Goal: Task Accomplishment & Management: Manage account settings

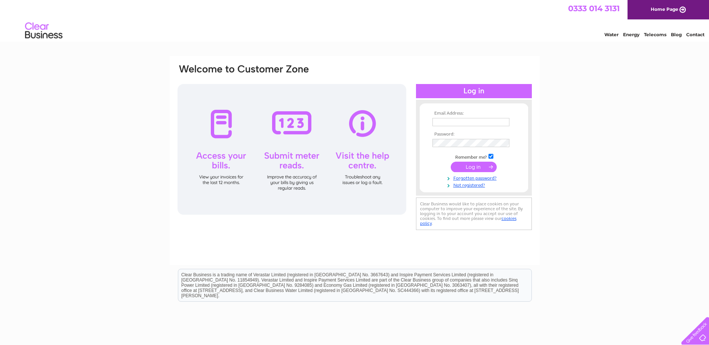
click at [485, 124] on input "text" at bounding box center [470, 122] width 77 height 8
type input "[EMAIL_ADDRESS][DOMAIN_NAME]"
click at [604, 106] on div "Email Address: [EMAIL_ADDRESS][DOMAIN_NAME] Password:" at bounding box center [354, 224] width 709 height 337
click at [499, 123] on input "[EMAIL_ADDRESS][DOMAIN_NAME]" at bounding box center [471, 122] width 78 height 9
click at [445, 125] on input "[EMAIL_ADDRESS][DOMAIN_NAME]" at bounding box center [471, 122] width 78 height 9
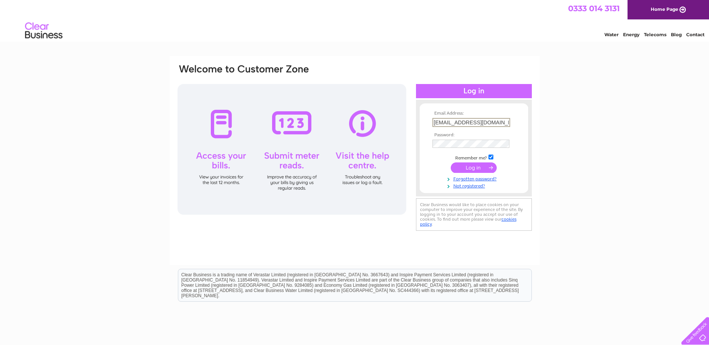
click at [429, 125] on form "Email Address: [EMAIL_ADDRESS][DOMAIN_NAME] Password:" at bounding box center [474, 150] width 108 height 78
click at [434, 122] on input "[EMAIL_ADDRESS][DOMAIN_NAME]" at bounding box center [470, 122] width 77 height 8
click at [552, 140] on div "Email Address: [EMAIL_ADDRESS][DOMAIN_NAME] Password:" at bounding box center [354, 224] width 709 height 337
drag, startPoint x: 435, startPoint y: 121, endPoint x: 550, endPoint y: 120, distance: 114.7
click at [550, 120] on div "Email Address: [EMAIL_ADDRESS][DOMAIN_NAME] Password:" at bounding box center [354, 224] width 709 height 337
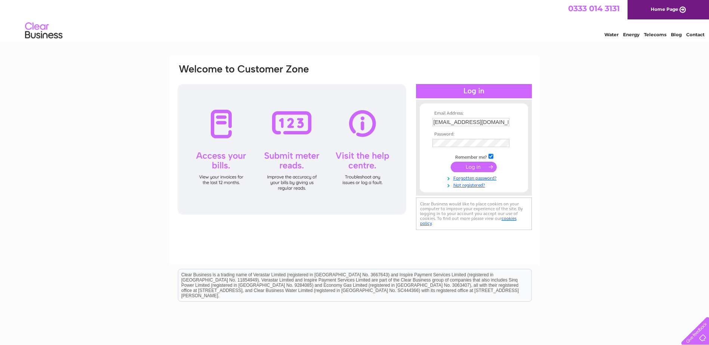
click at [575, 102] on div "Email Address: [EMAIL_ADDRESS][DOMAIN_NAME] Password:" at bounding box center [354, 224] width 709 height 337
drag, startPoint x: 433, startPoint y: 121, endPoint x: 514, endPoint y: 96, distance: 84.6
click at [539, 115] on div "Email Address: [EMAIL_ADDRESS][DOMAIN_NAME] Password:" at bounding box center [354, 224] width 709 height 337
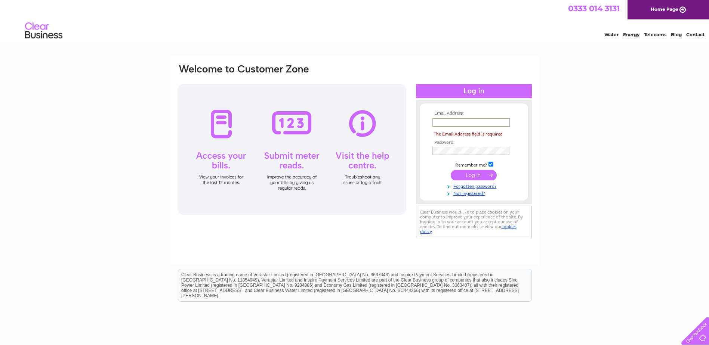
click at [703, 142] on div "Email Address: The Email Address field is required Password:" at bounding box center [354, 224] width 709 height 337
click at [486, 122] on input "text" at bounding box center [471, 122] width 78 height 9
type input "[EMAIL_ADDRESS][DOMAIN_NAME]"
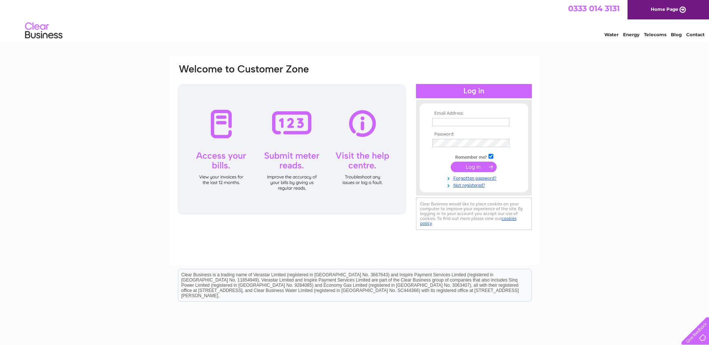
click at [448, 125] on input "text" at bounding box center [470, 122] width 77 height 8
type input "[EMAIL_ADDRESS][DOMAIN_NAME]"
click at [476, 122] on input "[EMAIL_ADDRESS][DOMAIN_NAME]" at bounding box center [470, 122] width 77 height 8
